Goal: Find specific page/section: Find specific page/section

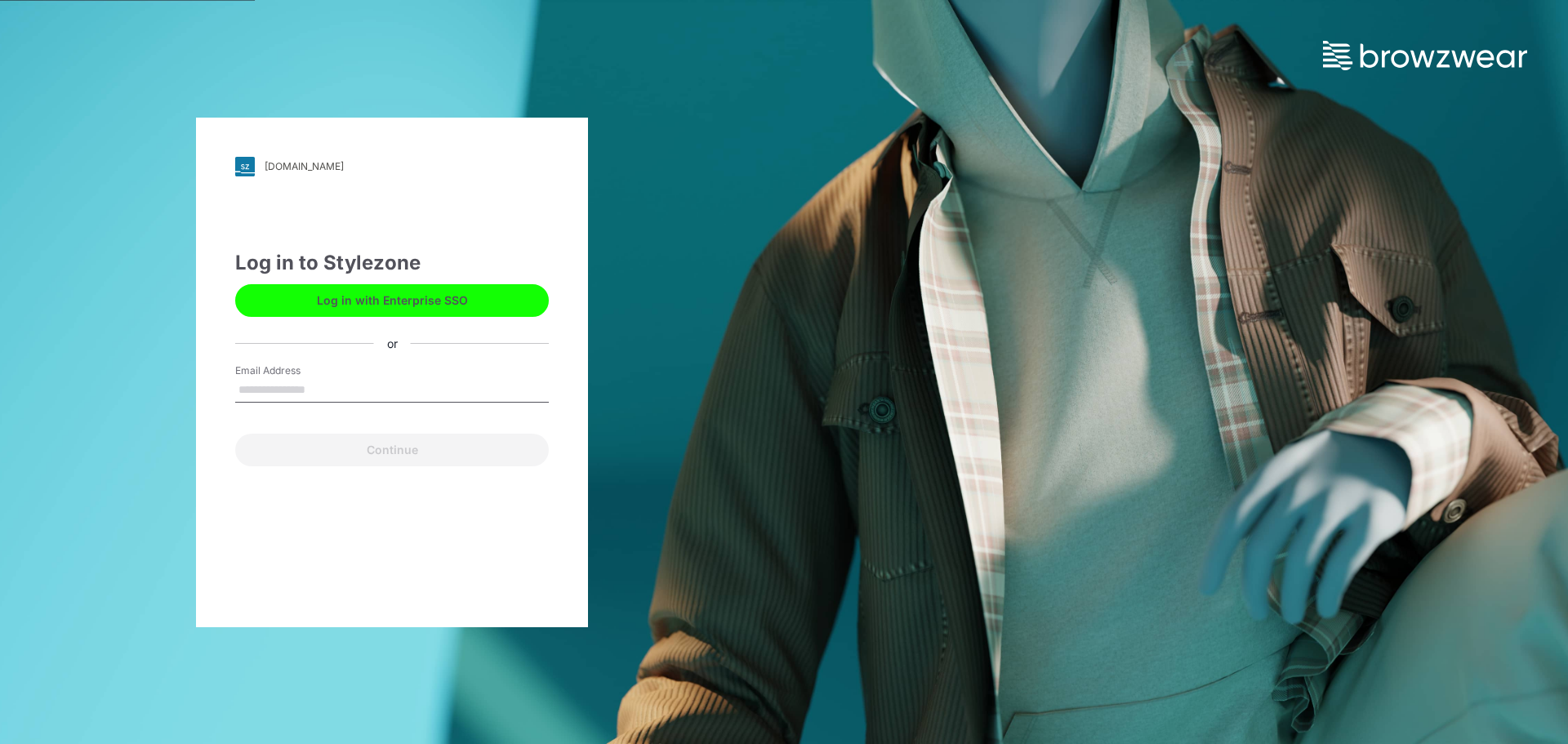
click at [323, 386] on input "Email Address" at bounding box center [392, 391] width 313 height 25
type input "**********"
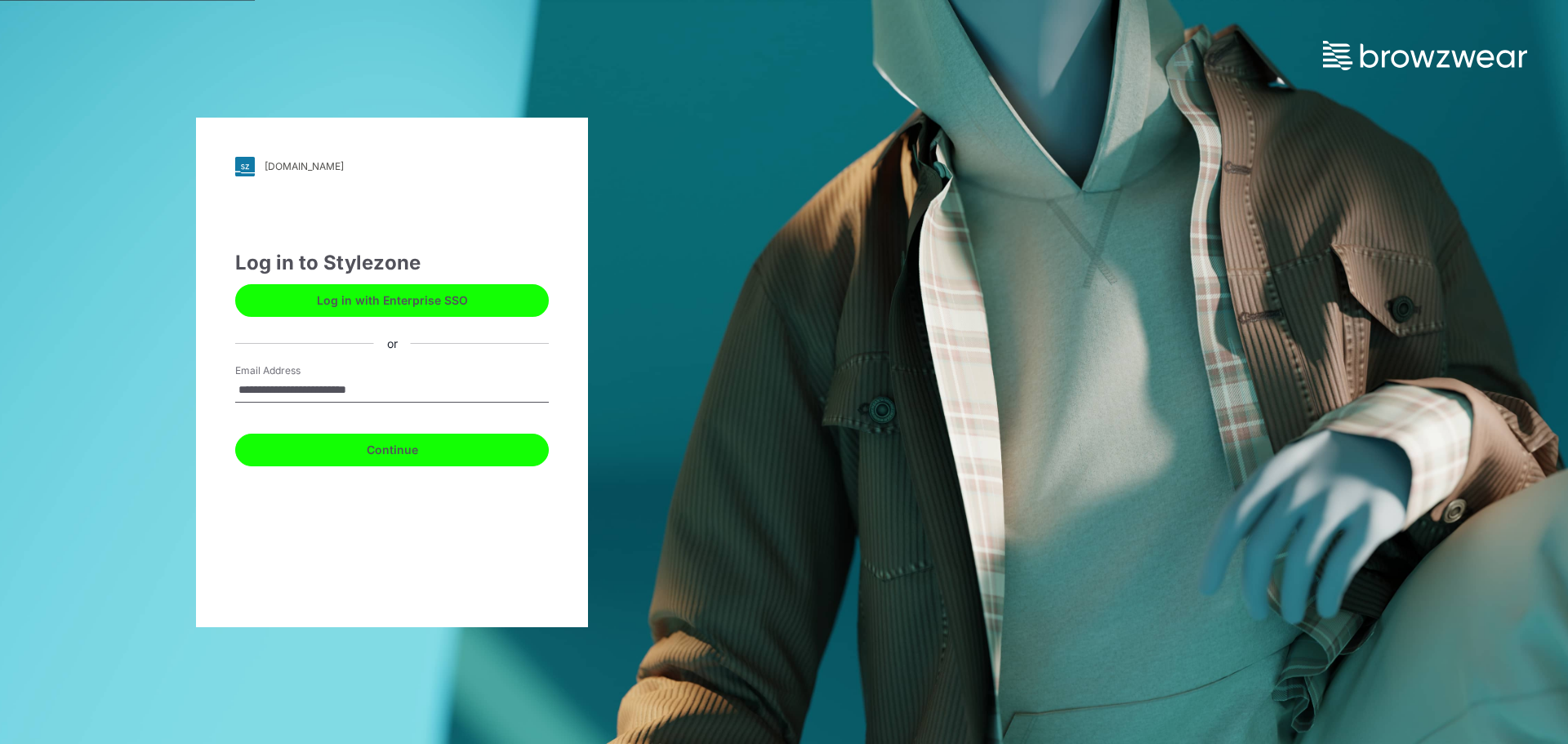
click at [412, 455] on button "Continue" at bounding box center [392, 450] width 313 height 32
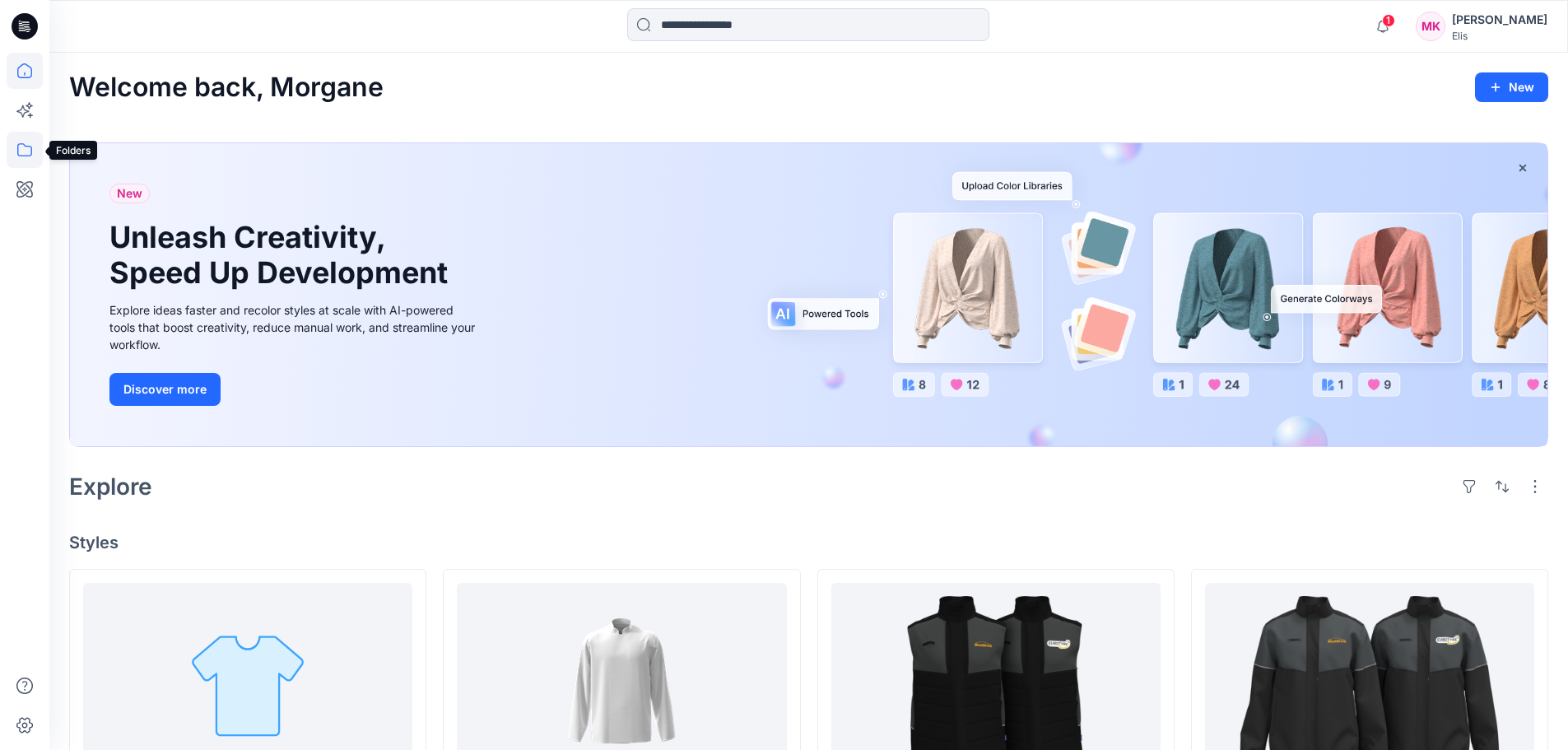
click at [24, 146] on icon at bounding box center [25, 150] width 37 height 37
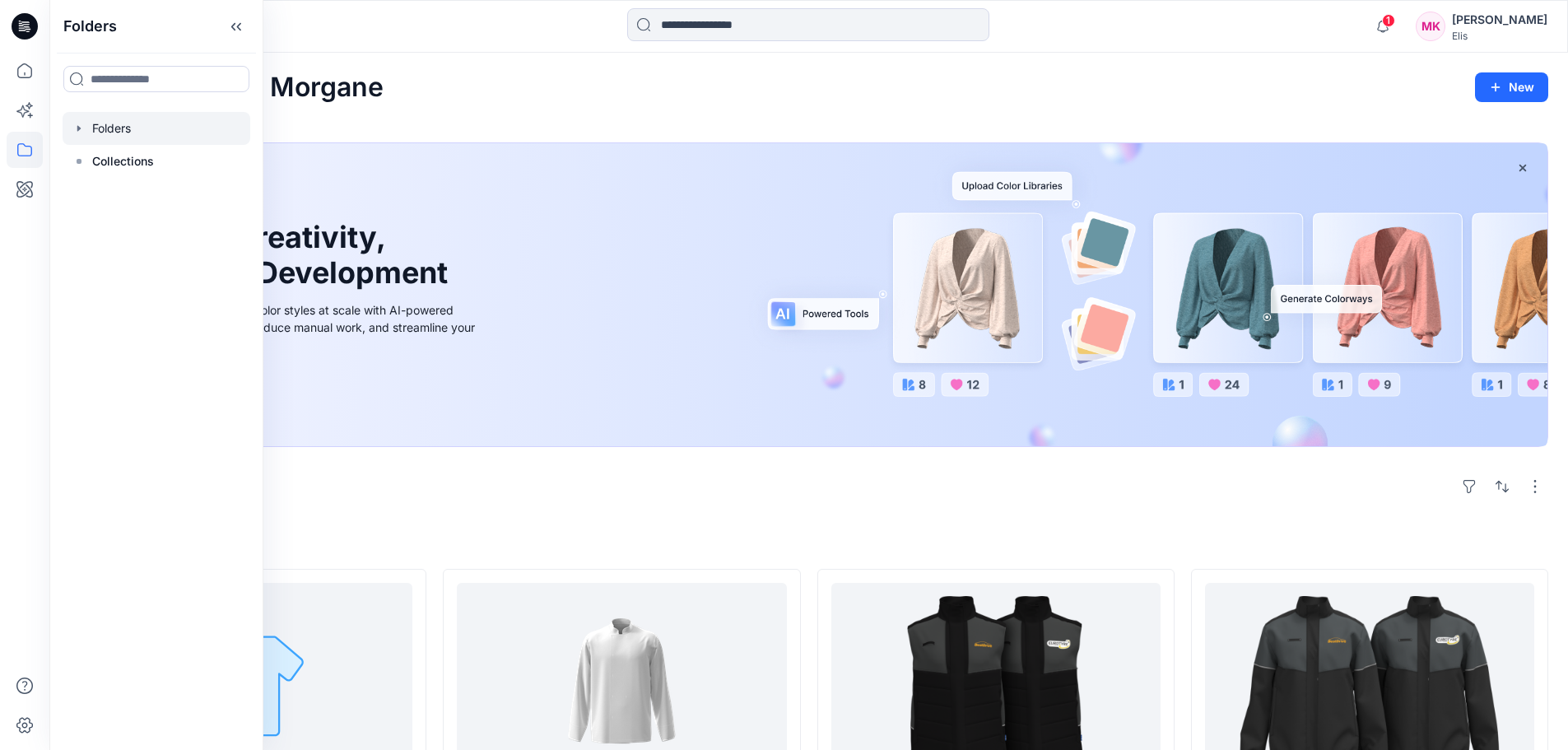
click at [126, 131] on div at bounding box center [156, 128] width 188 height 33
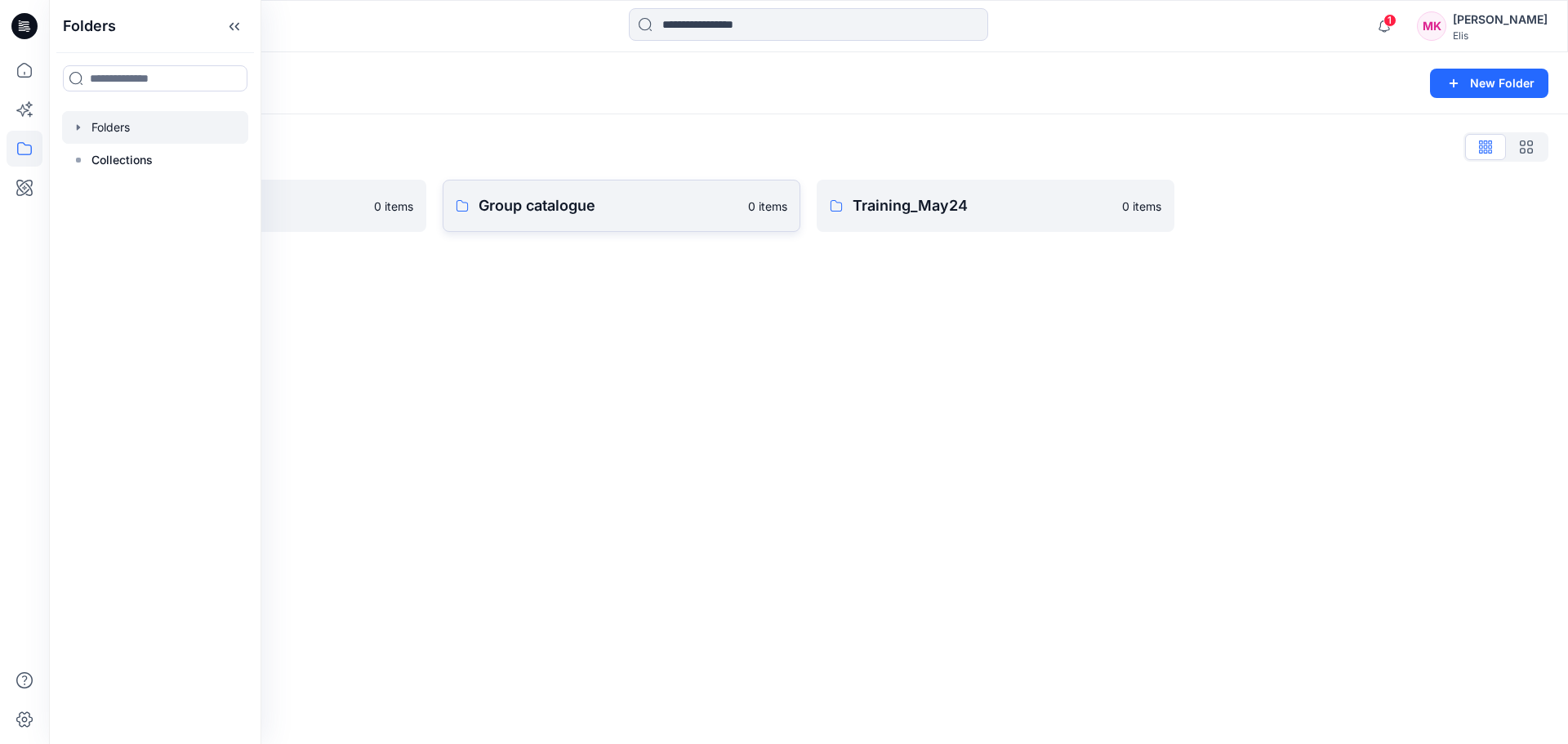
click at [541, 194] on link "Group catalogue 0 items" at bounding box center [621, 205] width 357 height 53
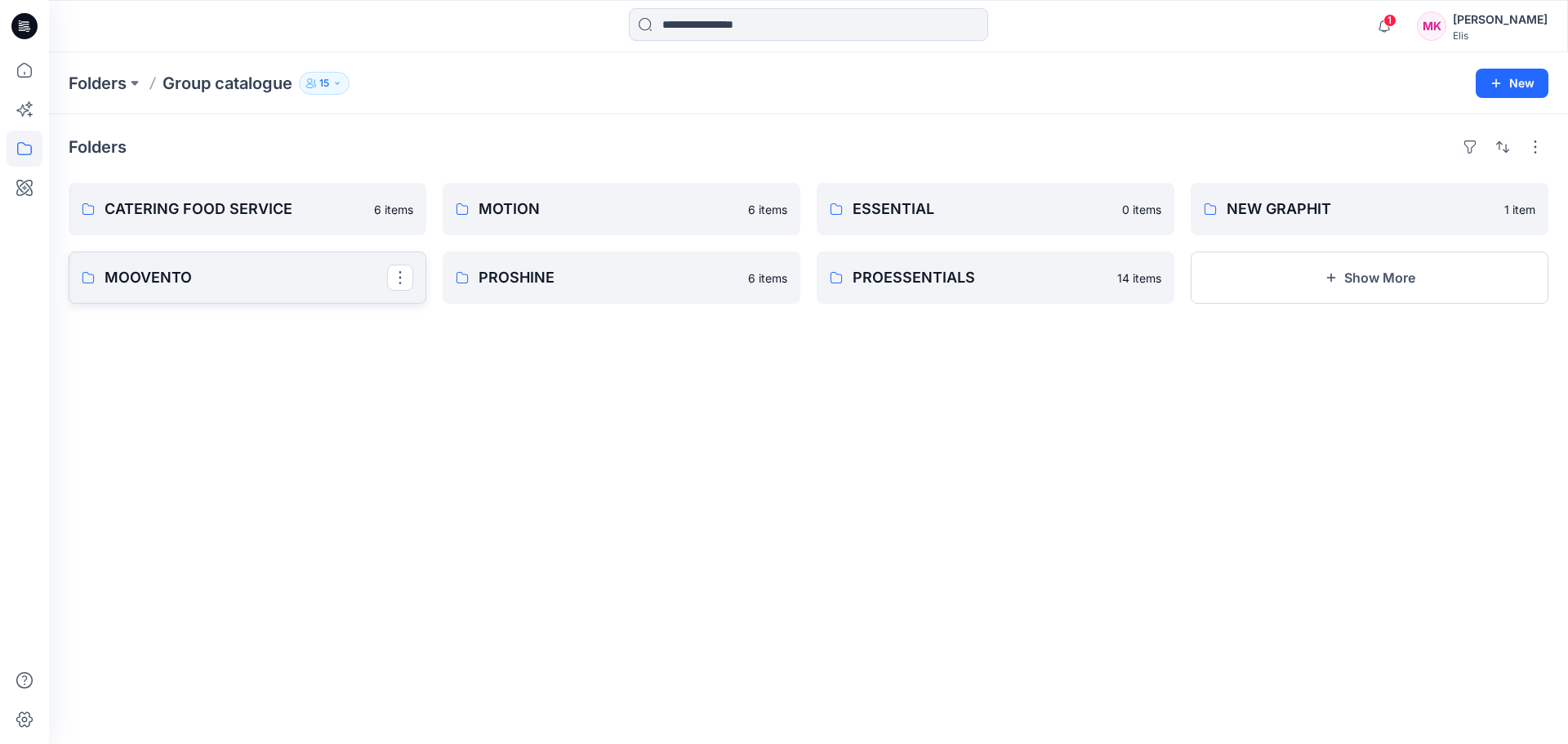
click at [214, 283] on p "MOOVENTO" at bounding box center [245, 278] width 283 height 23
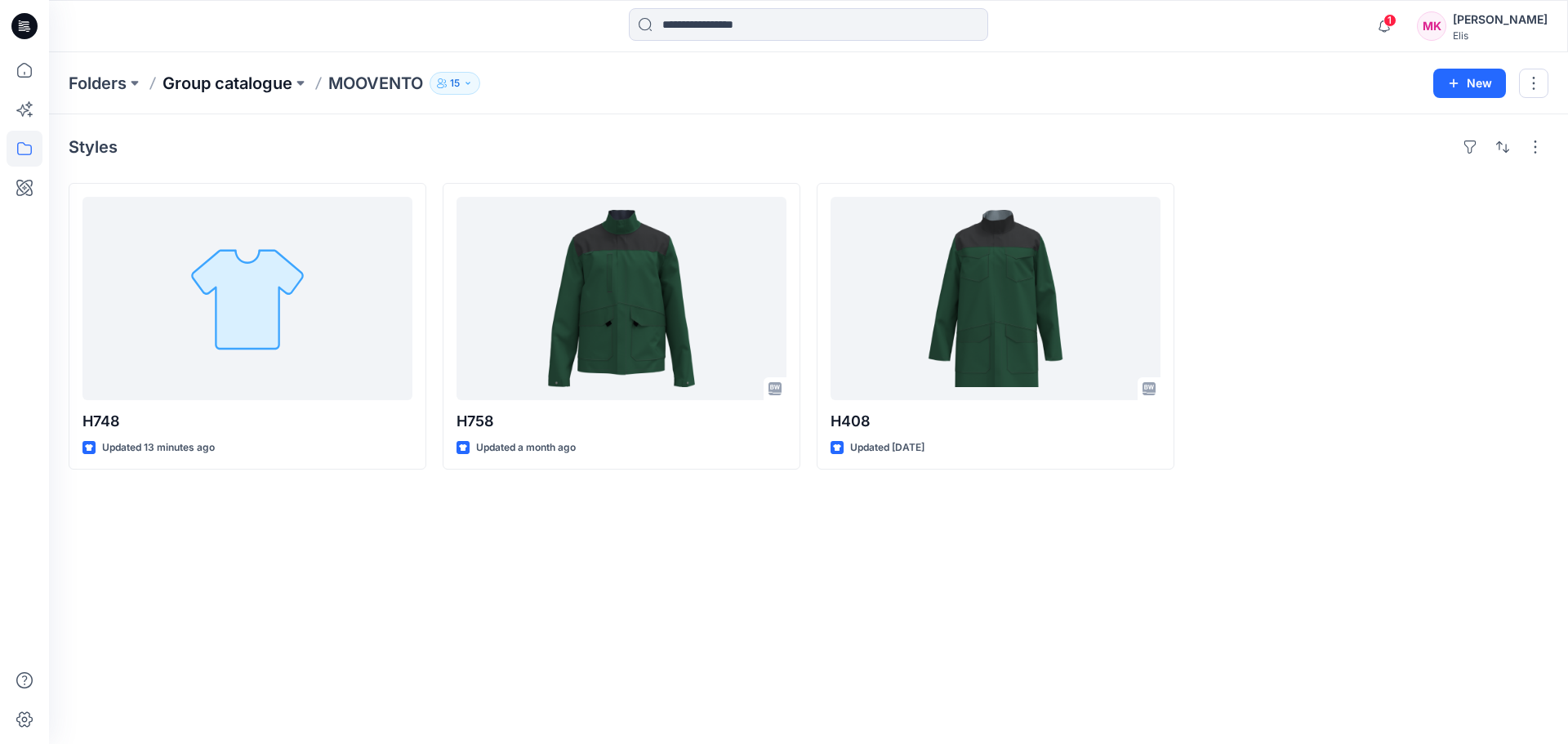
click at [255, 79] on p "Group catalogue" at bounding box center [227, 83] width 130 height 23
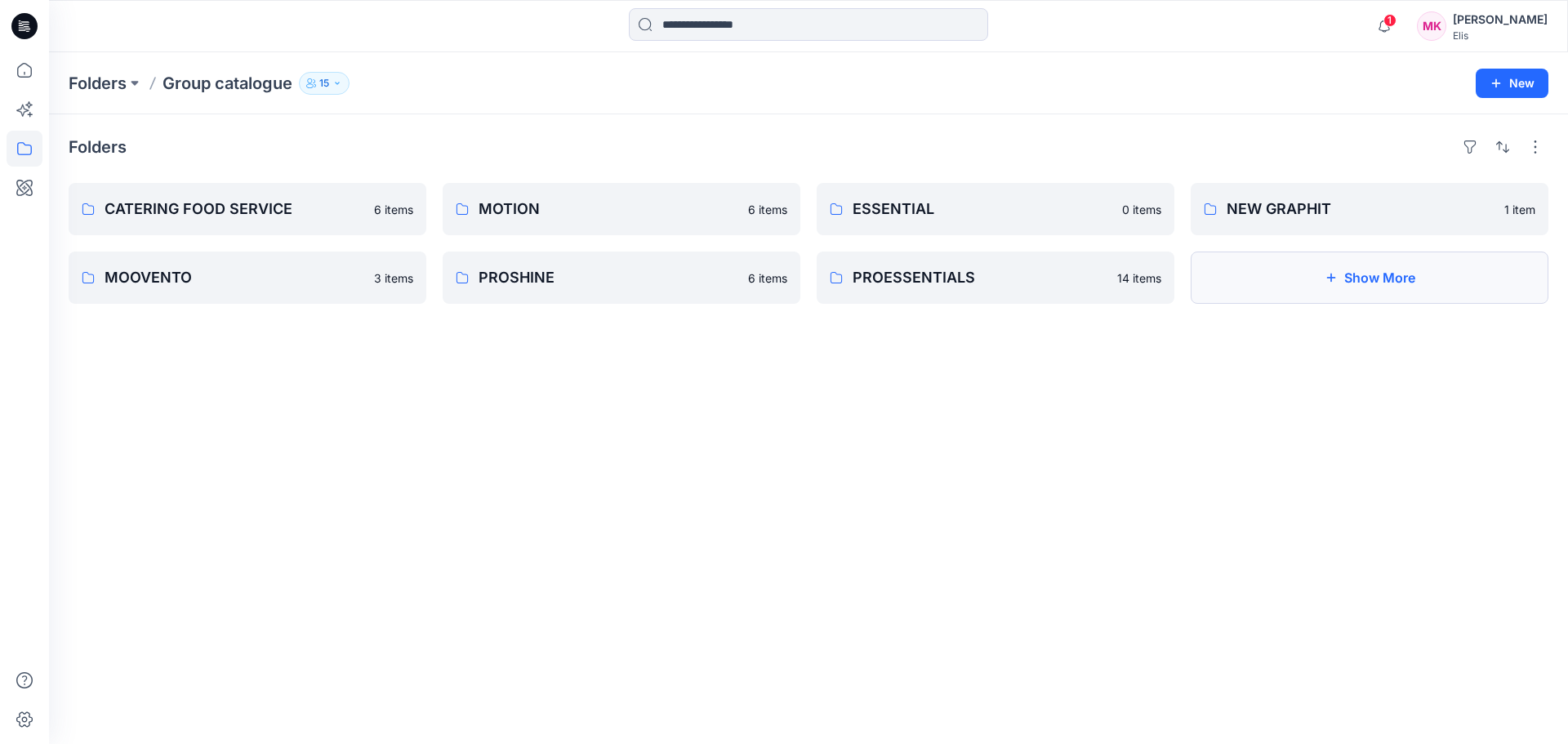
click at [1366, 277] on button "Show More" at bounding box center [1369, 277] width 357 height 53
